Goal: Find specific page/section: Find specific page/section

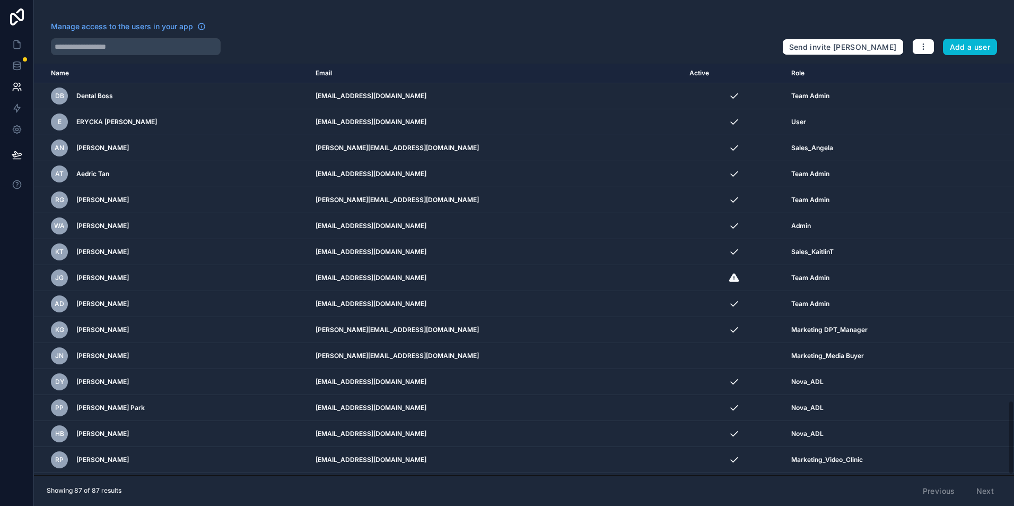
scroll to position [1868, 0]
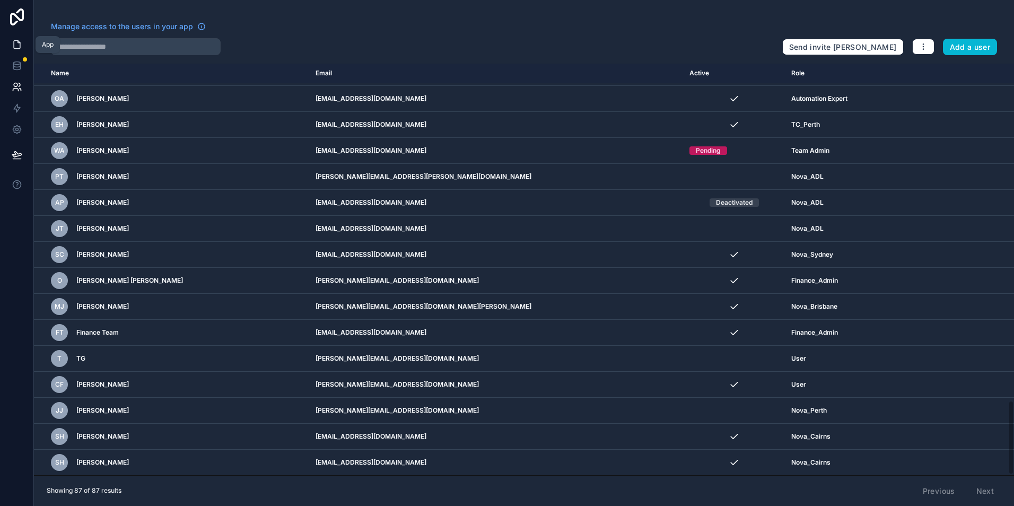
click at [25, 47] on link at bounding box center [16, 44] width 33 height 21
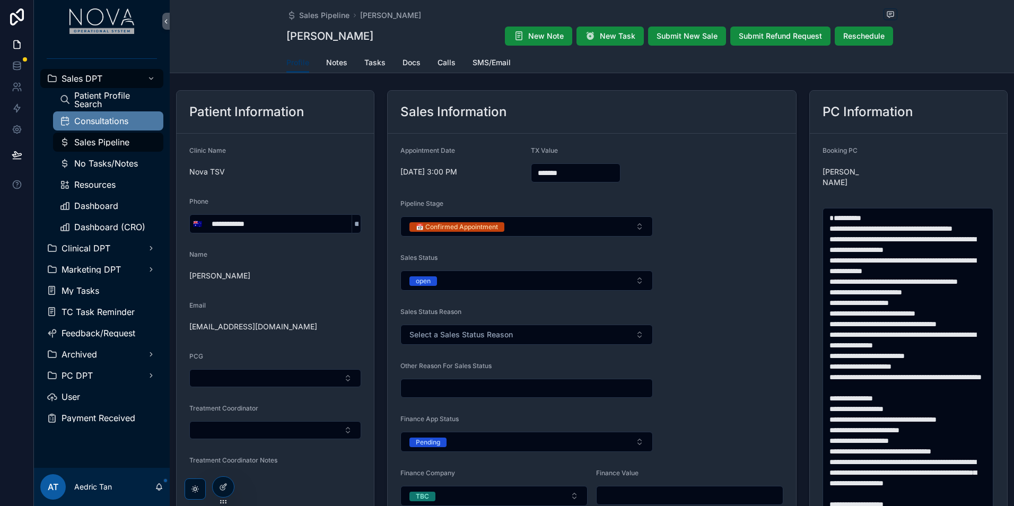
click at [123, 116] on div "Consultations" at bounding box center [108, 120] width 98 height 17
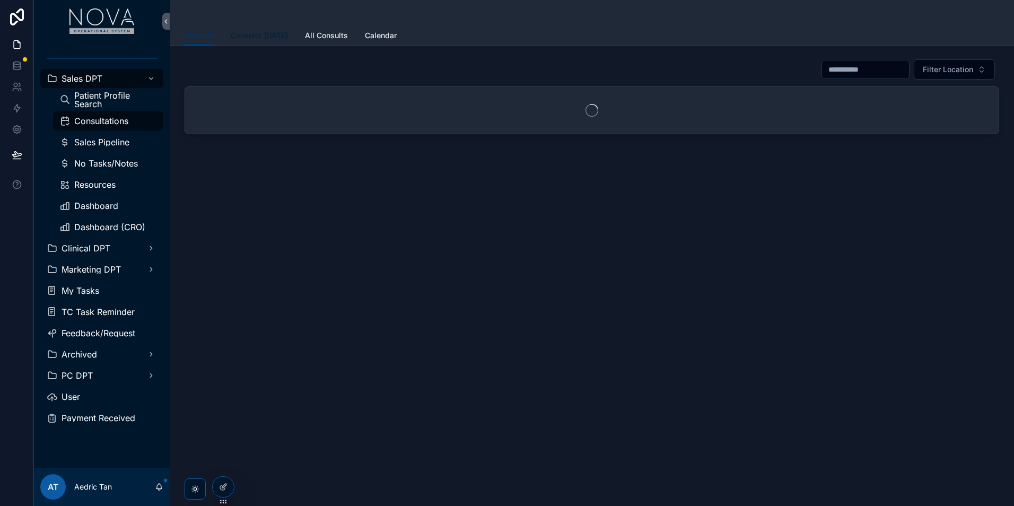
click at [276, 34] on span "Consults [DATE]" at bounding box center [259, 35] width 57 height 11
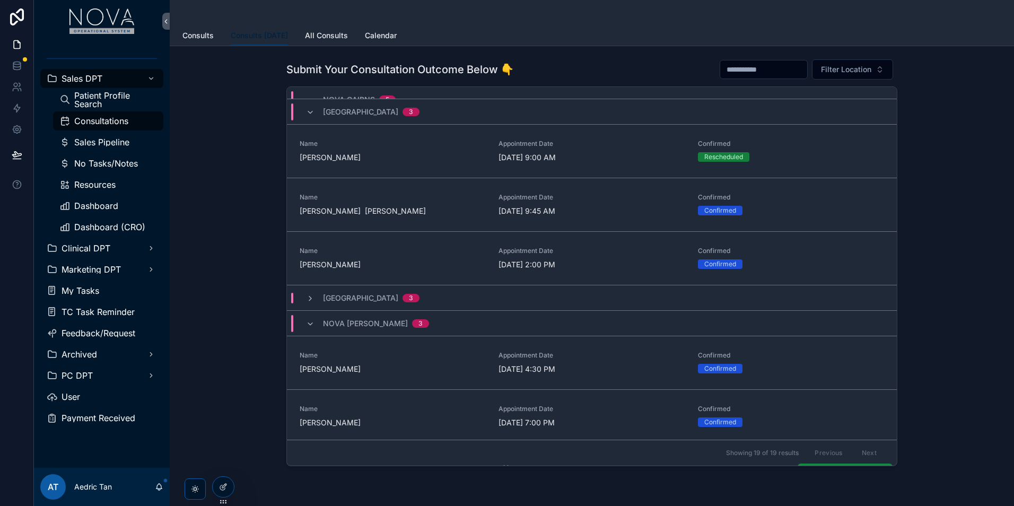
scroll to position [255, 0]
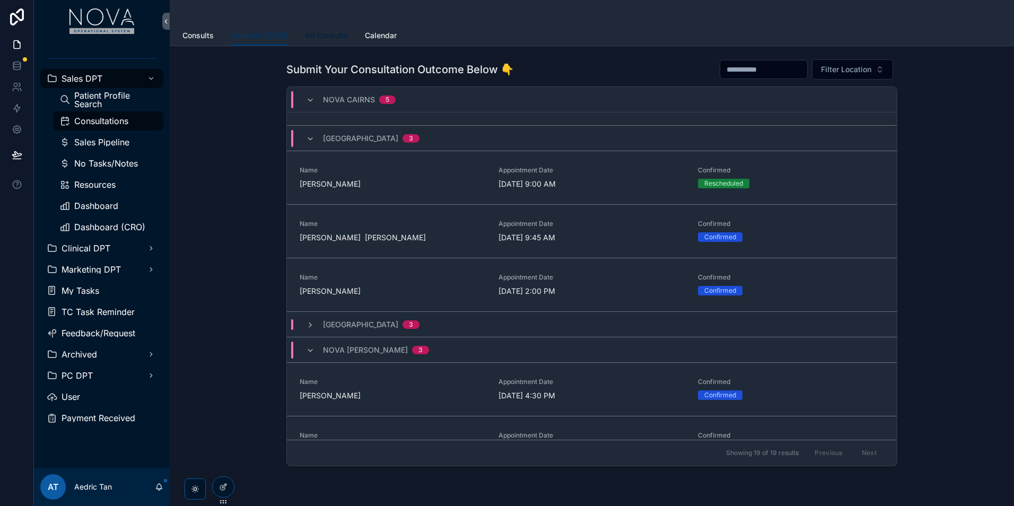
click at [327, 45] on link "All Consults" at bounding box center [326, 36] width 43 height 21
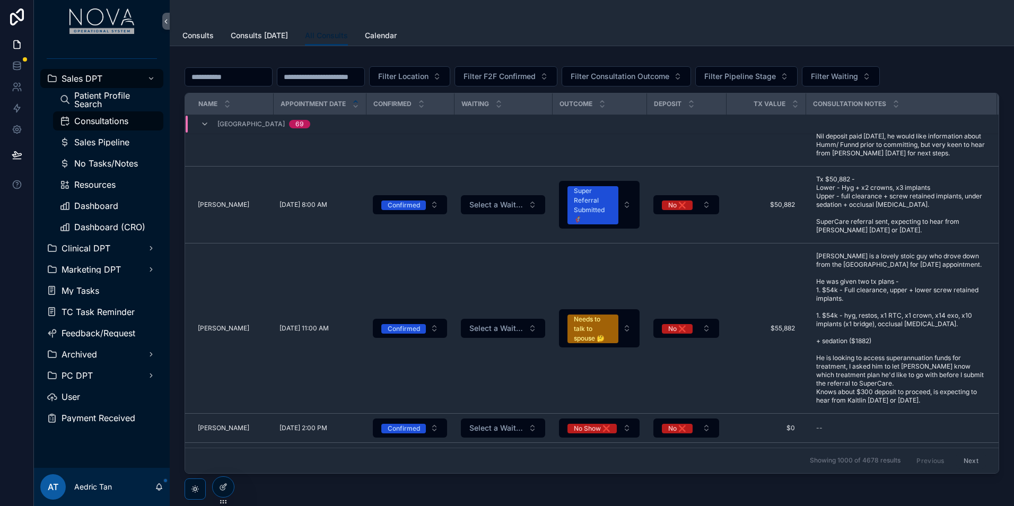
scroll to position [6849, 0]
